Goal: Entertainment & Leisure: Consume media (video, audio)

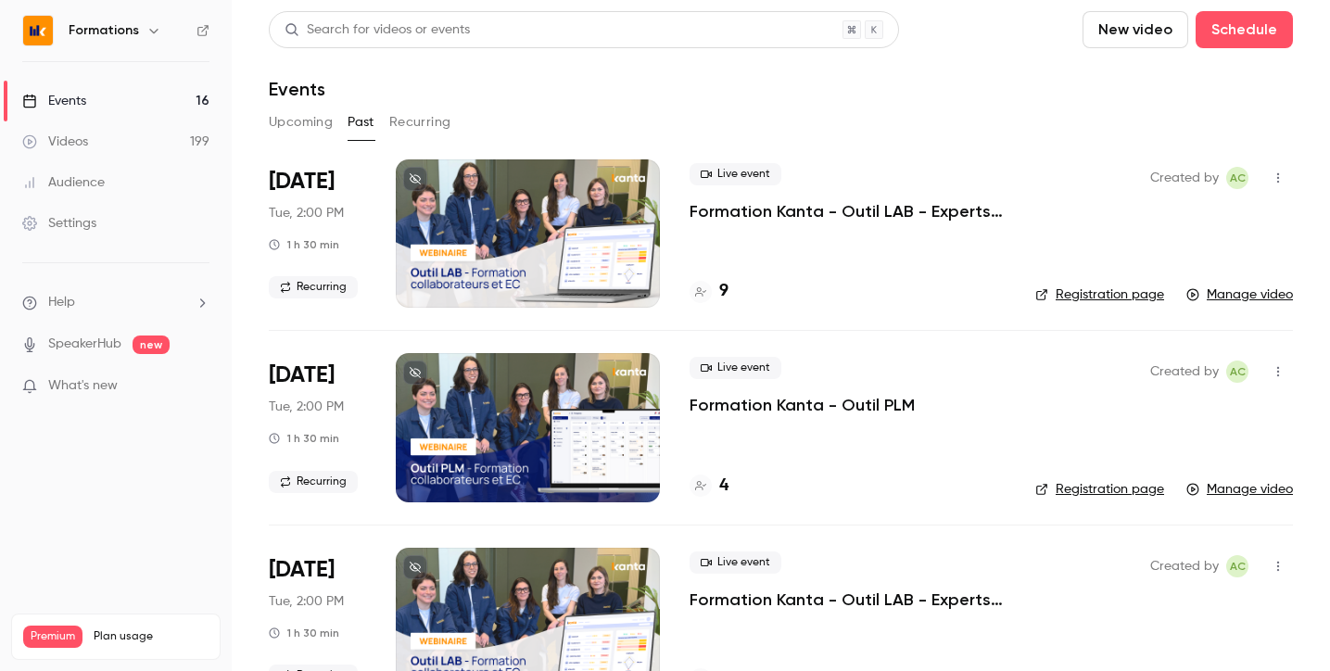
click at [312, 120] on button "Upcoming" at bounding box center [301, 122] width 64 height 30
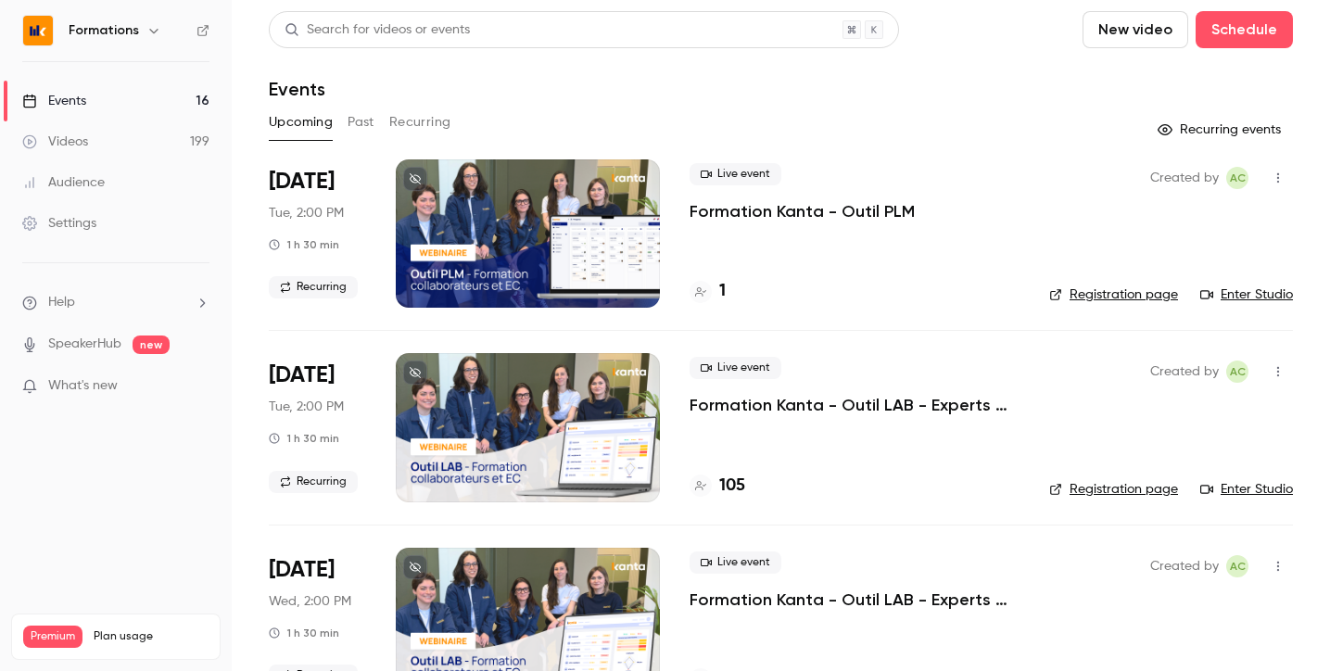
click at [150, 33] on icon "button" at bounding box center [153, 31] width 8 height 5
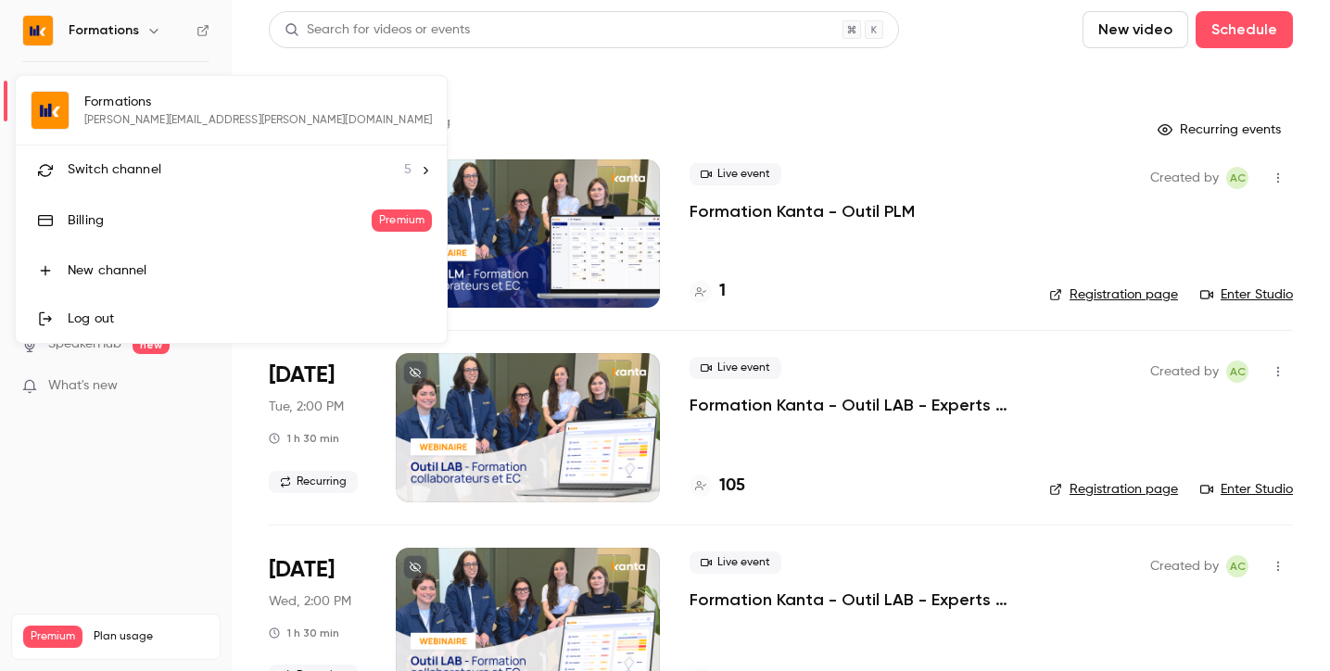
click at [141, 171] on span "Switch channel" at bounding box center [115, 169] width 94 height 19
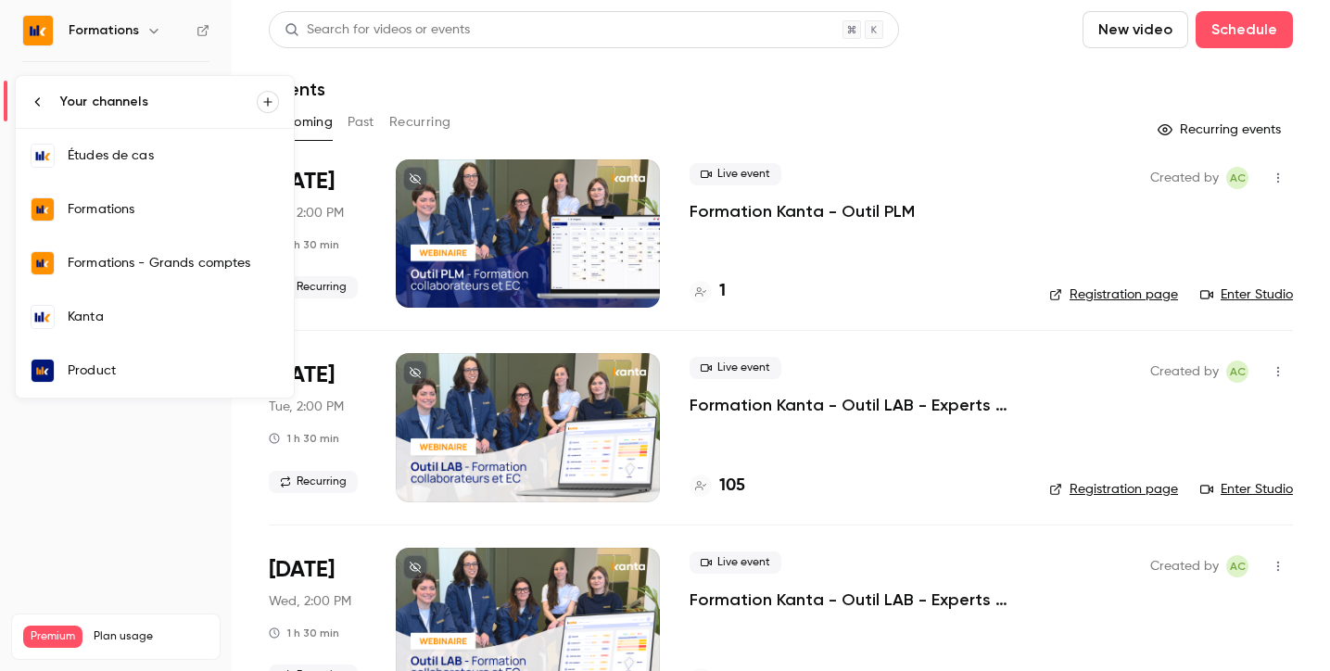
click at [123, 318] on div "Kanta" at bounding box center [173, 317] width 211 height 19
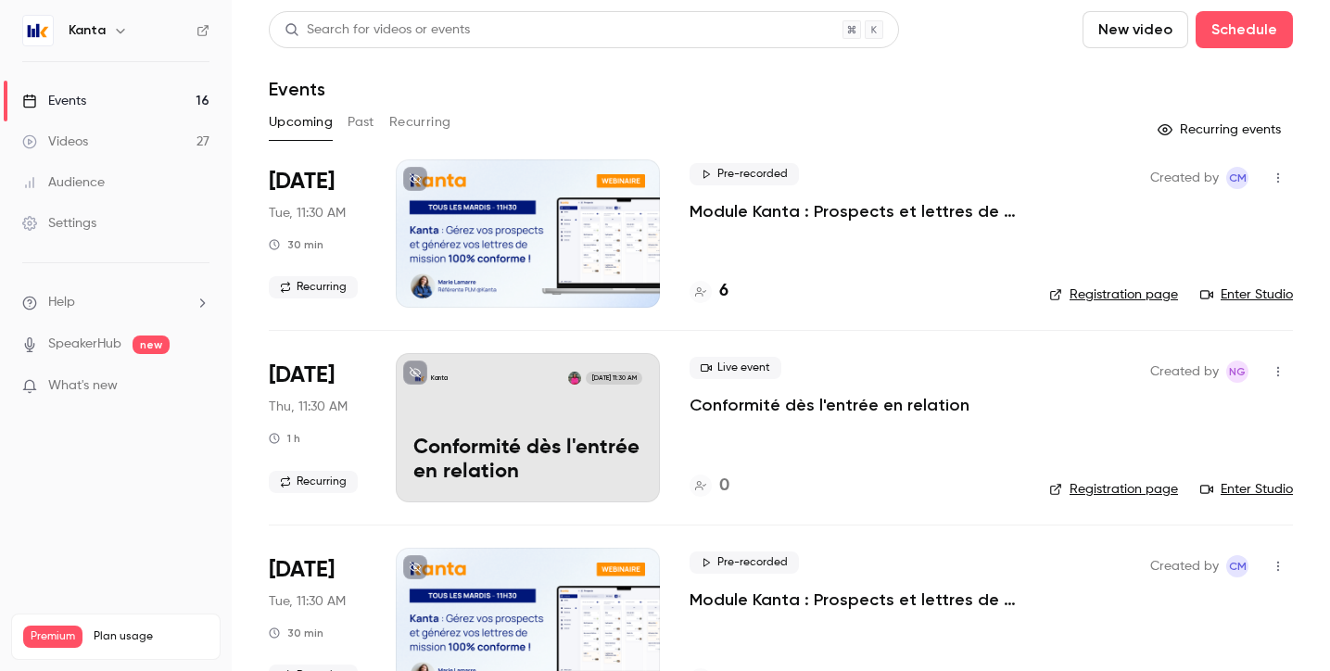
click at [362, 116] on button "Past" at bounding box center [361, 122] width 27 height 30
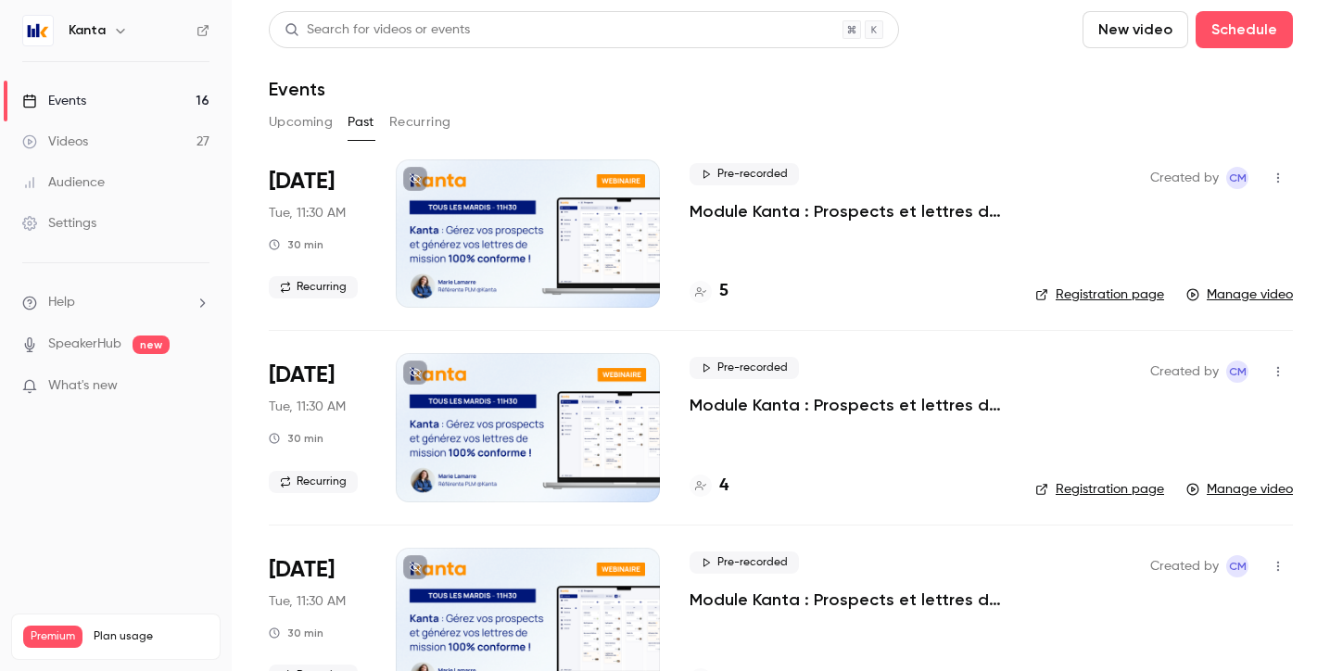
click at [537, 260] on div at bounding box center [528, 233] width 264 height 148
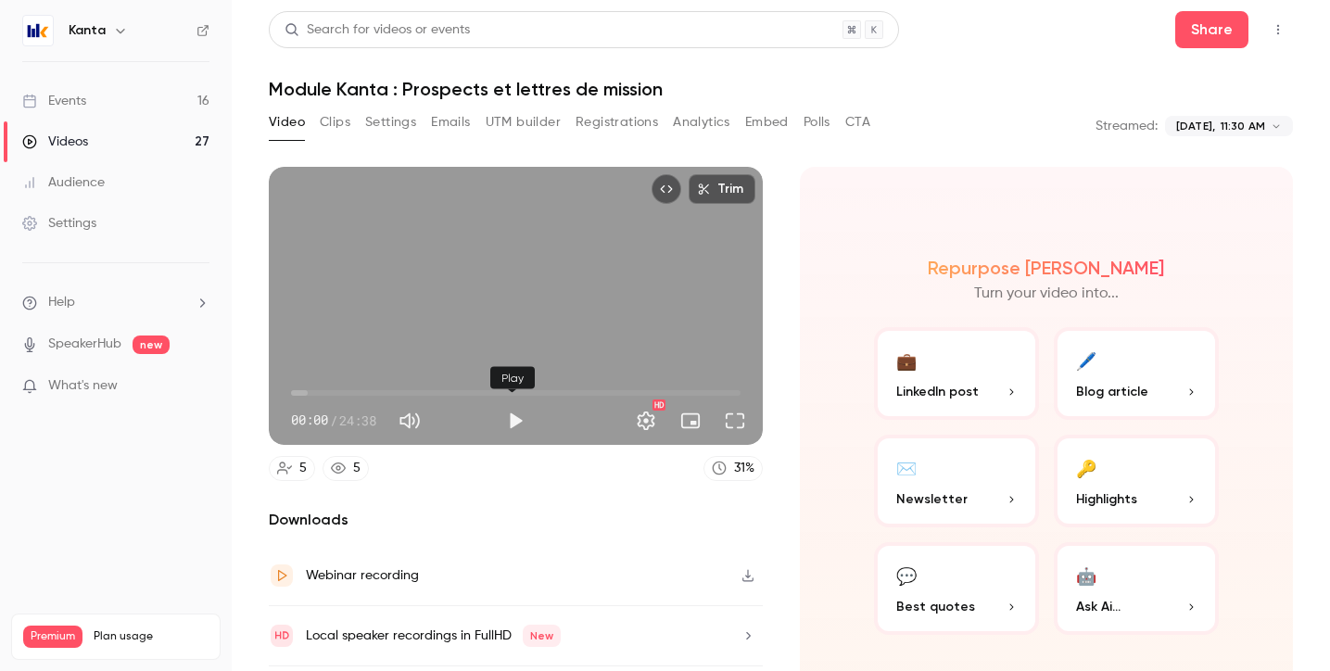
click at [512, 402] on button "Play" at bounding box center [515, 420] width 37 height 37
click at [360, 386] on span "00:01" at bounding box center [515, 393] width 449 height 30
click at [408, 386] on span "06:30" at bounding box center [515, 393] width 449 height 30
click at [513, 413] on button "Pause" at bounding box center [515, 420] width 37 height 37
click at [502, 414] on button "Play" at bounding box center [515, 420] width 37 height 37
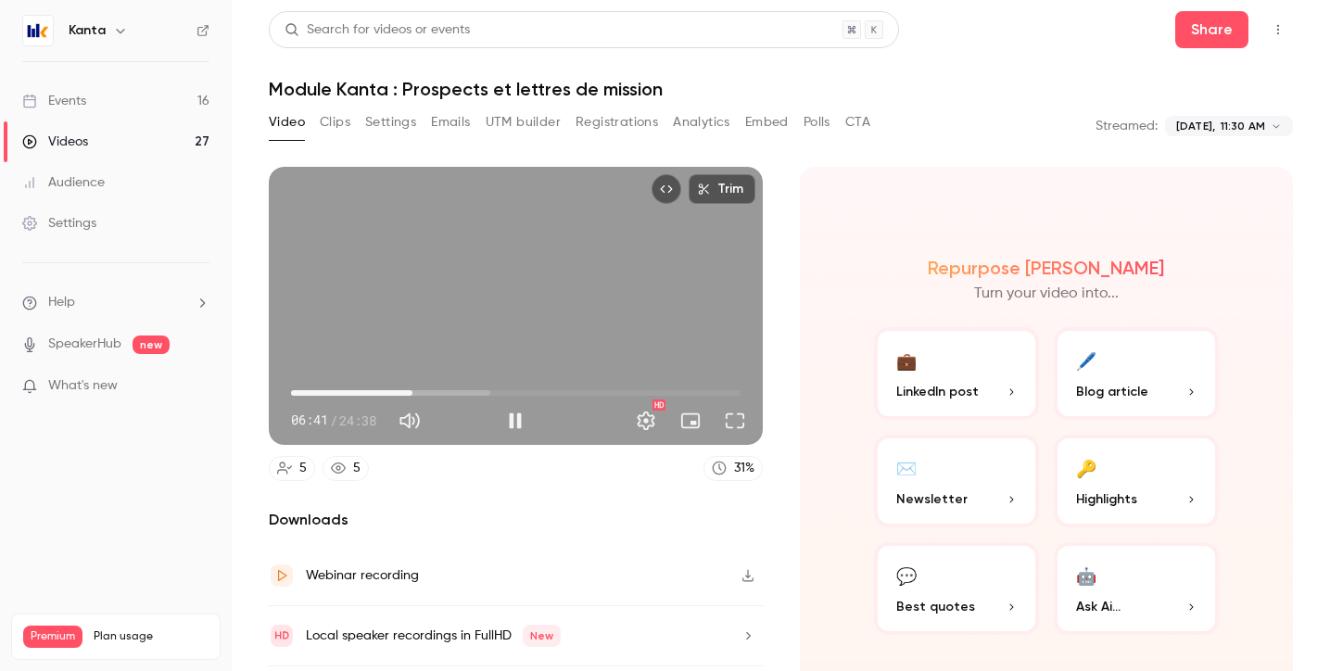
click at [452, 384] on span "06:41" at bounding box center [515, 393] width 449 height 30
click at [478, 390] on span "10:26" at bounding box center [515, 393] width 449 height 30
click at [516, 386] on span "10:26" at bounding box center [515, 393] width 449 height 30
type input "*****"
click at [510, 419] on button "Pause" at bounding box center [515, 420] width 37 height 37
